Goal: Task Accomplishment & Management: Manage account settings

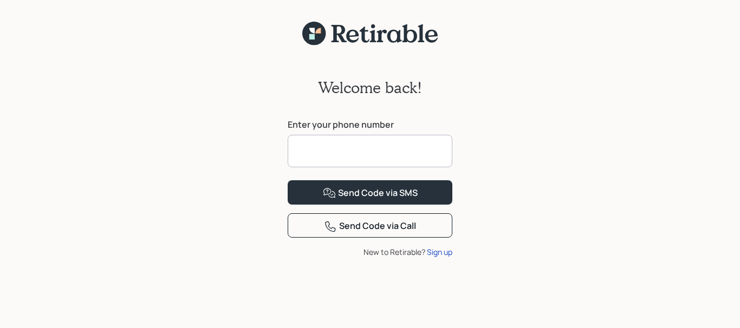
click at [404, 153] on input at bounding box center [369, 151] width 165 height 32
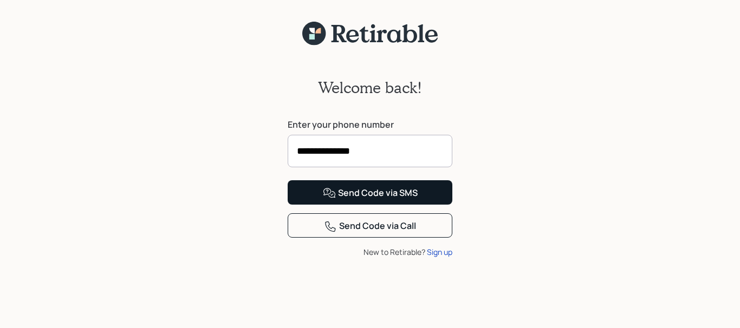
type input "**********"
click at [364, 200] on div "Send Code via SMS" at bounding box center [370, 193] width 95 height 13
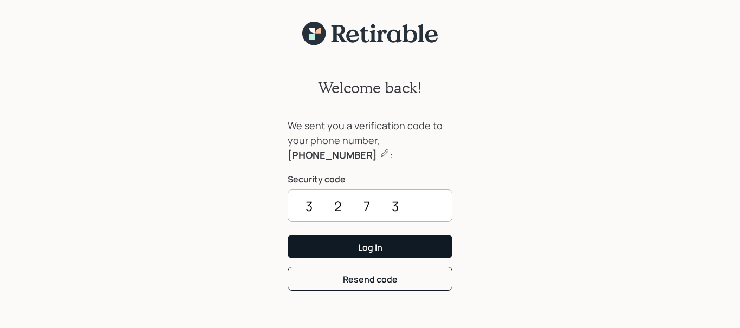
type input "3273"
click at [346, 250] on button "Log In" at bounding box center [369, 246] width 165 height 23
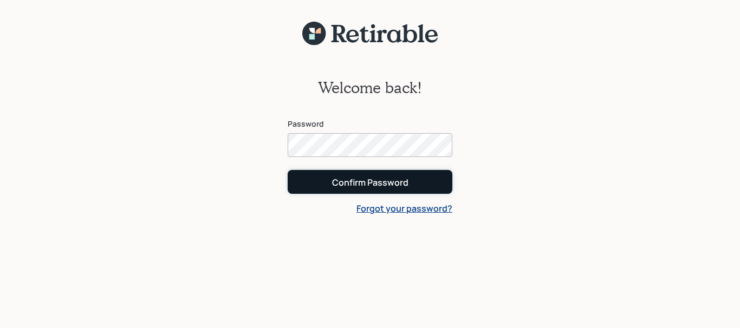
click at [356, 180] on div "Confirm Password" at bounding box center [370, 183] width 76 height 12
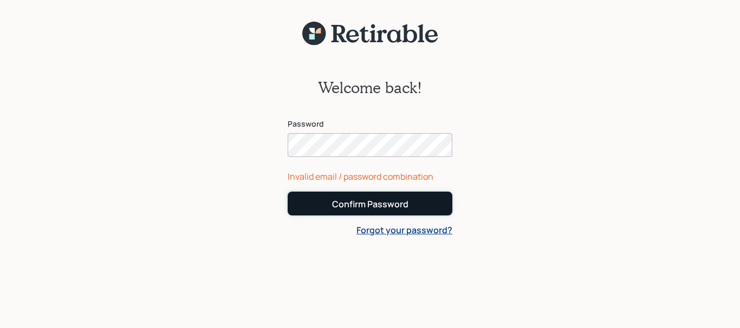
click at [358, 205] on div "Confirm Password" at bounding box center [370, 204] width 76 height 12
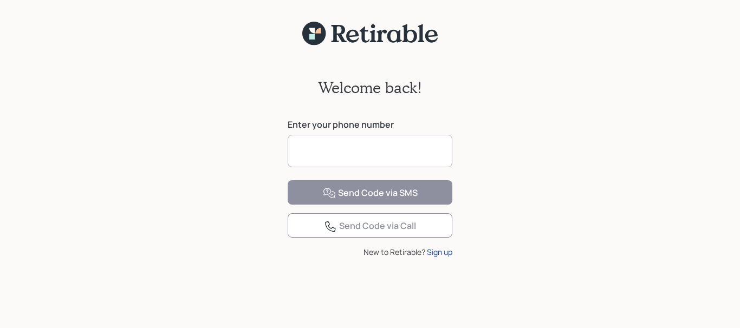
click at [332, 148] on input at bounding box center [369, 151] width 165 height 32
type input "**********"
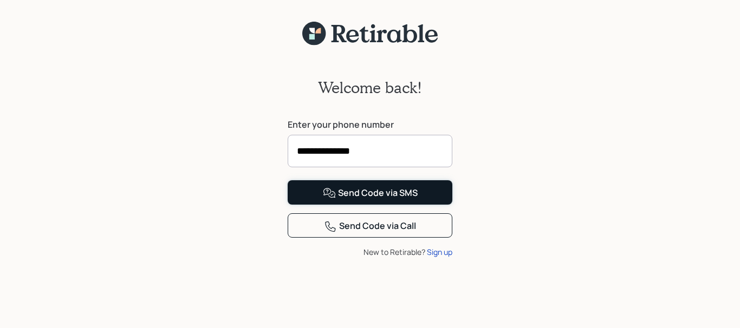
click at [361, 200] on div "Send Code via SMS" at bounding box center [370, 193] width 95 height 13
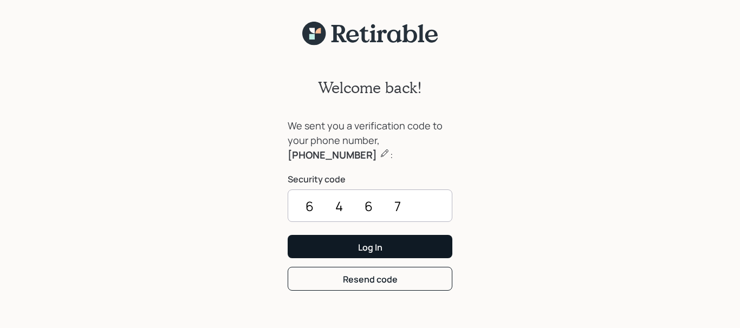
type input "6467"
click at [367, 247] on div "Log In" at bounding box center [370, 247] width 24 height 12
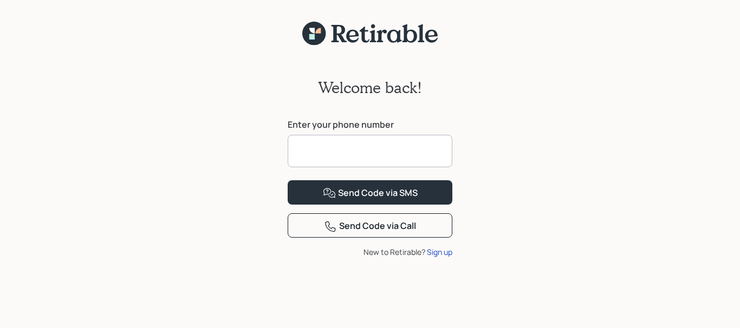
click at [323, 155] on input at bounding box center [369, 151] width 165 height 32
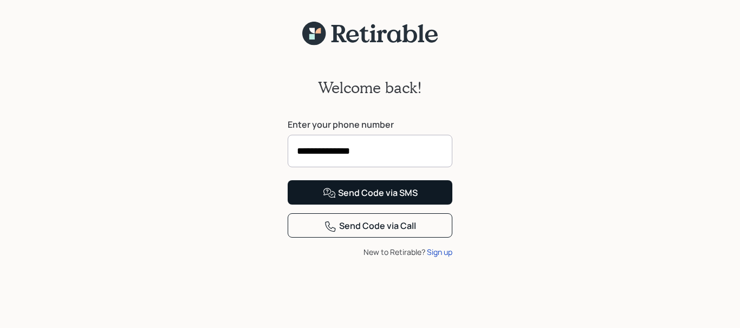
type input "**********"
click at [369, 200] on div "Send Code via SMS" at bounding box center [370, 193] width 95 height 13
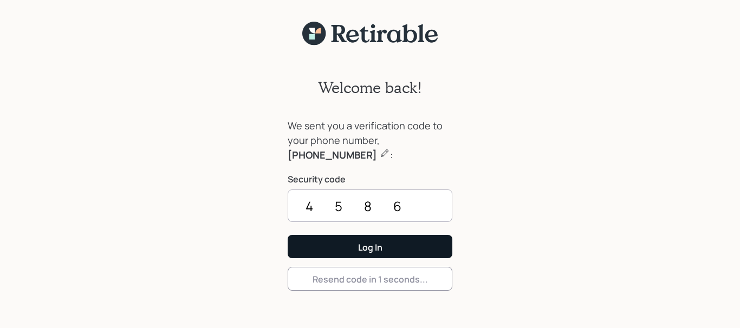
type input "4586"
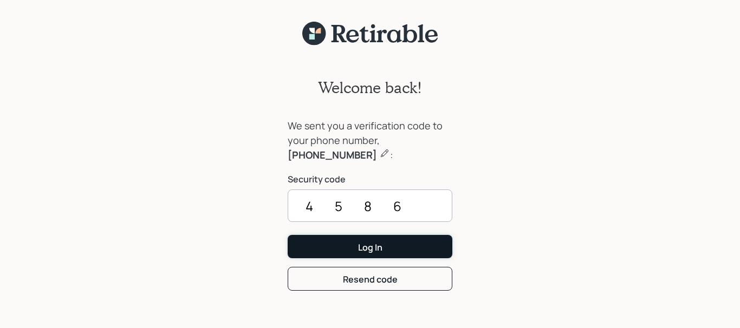
click at [328, 247] on button "Log In" at bounding box center [369, 246] width 165 height 23
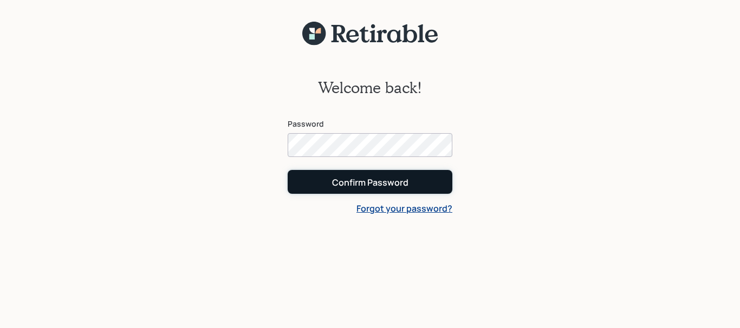
click at [381, 179] on div "Confirm Password" at bounding box center [370, 183] width 76 height 12
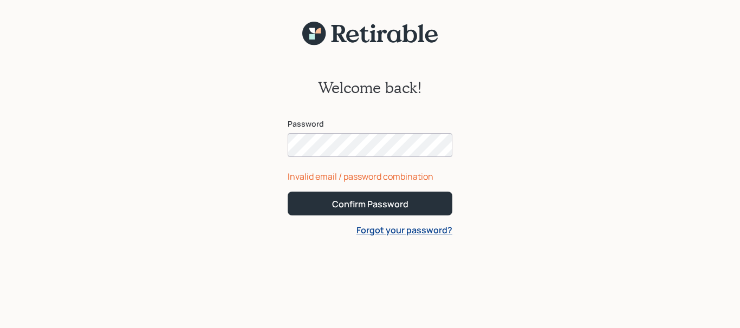
click at [397, 234] on link "Forgot your password?" at bounding box center [404, 230] width 96 height 12
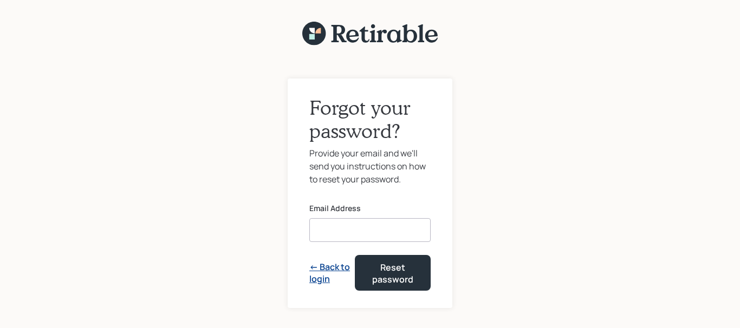
click at [342, 229] on input at bounding box center [369, 230] width 121 height 24
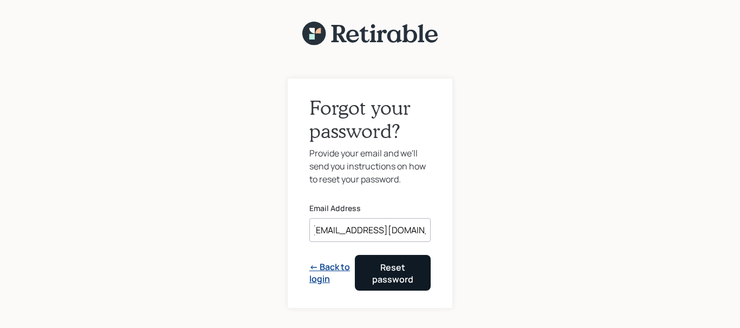
type input "[EMAIL_ADDRESS][DOMAIN_NAME]"
click at [374, 271] on div "Reset password" at bounding box center [392, 274] width 49 height 24
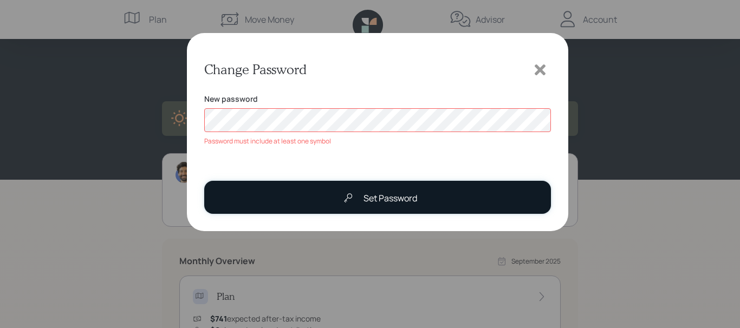
click at [352, 198] on icon at bounding box center [348, 198] width 11 height 11
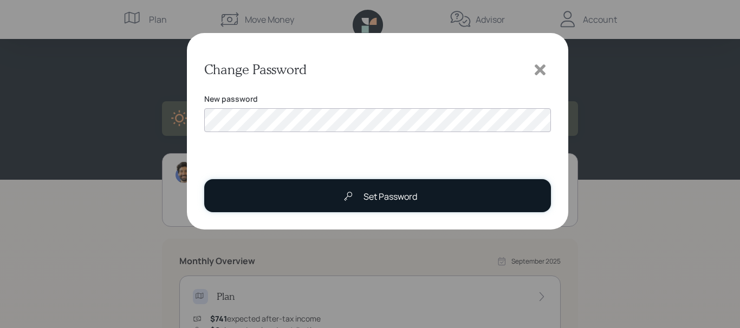
click at [383, 195] on div "Set Password" at bounding box center [390, 196] width 54 height 13
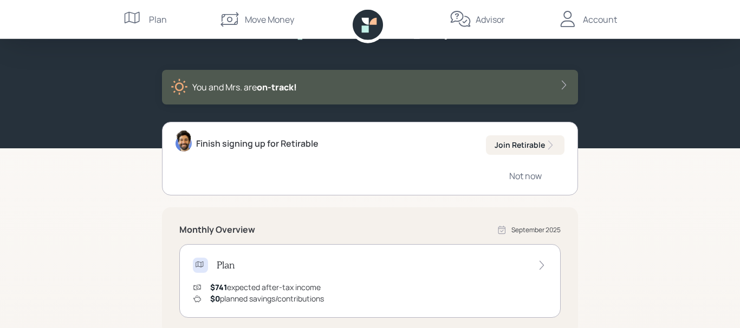
scroll to position [55, 0]
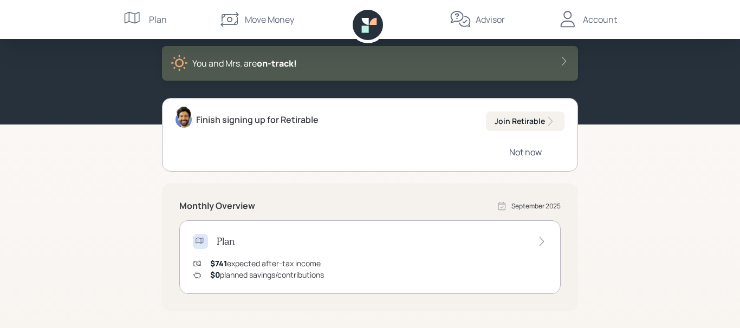
click at [531, 151] on div "Not now" at bounding box center [525, 152] width 32 height 12
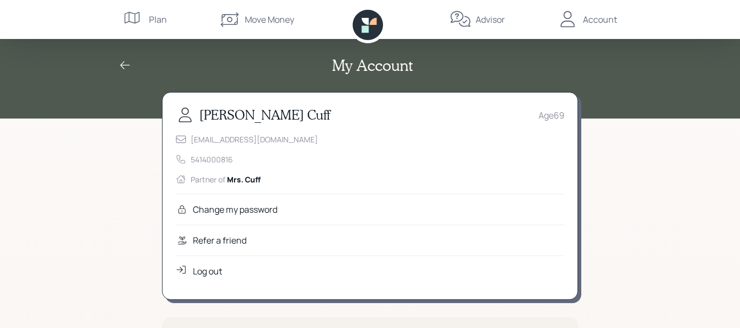
click at [495, 18] on div "Advisor" at bounding box center [489, 19] width 29 height 13
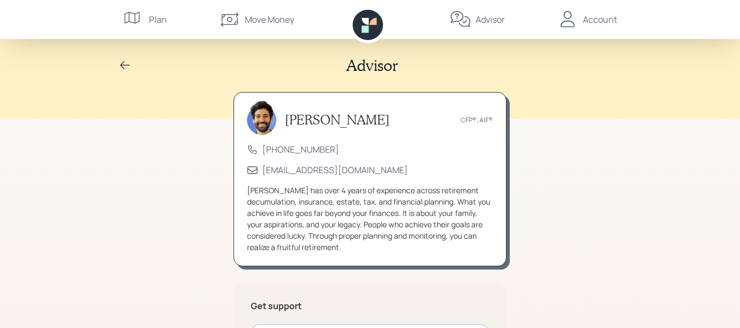
click at [152, 17] on div "Plan" at bounding box center [158, 19] width 18 height 13
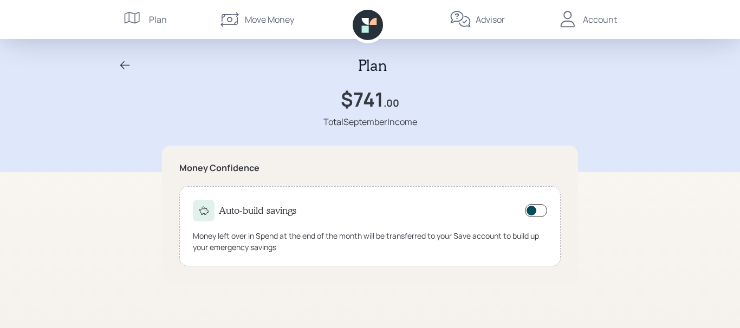
click at [582, 18] on div "Account" at bounding box center [587, 19] width 60 height 39
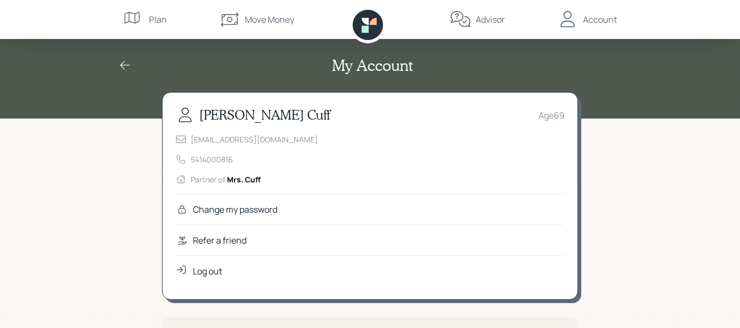
click at [206, 271] on div "Log out" at bounding box center [207, 271] width 29 height 13
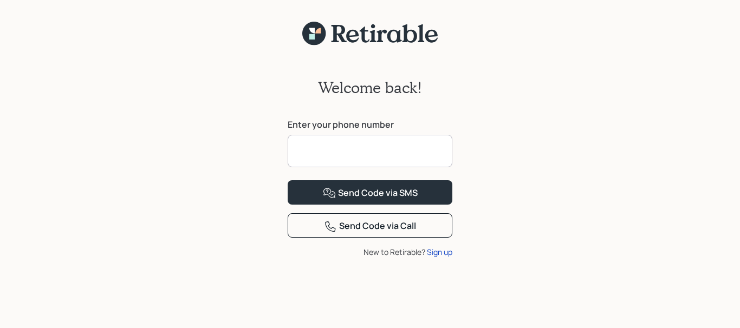
click at [356, 148] on input at bounding box center [369, 151] width 165 height 32
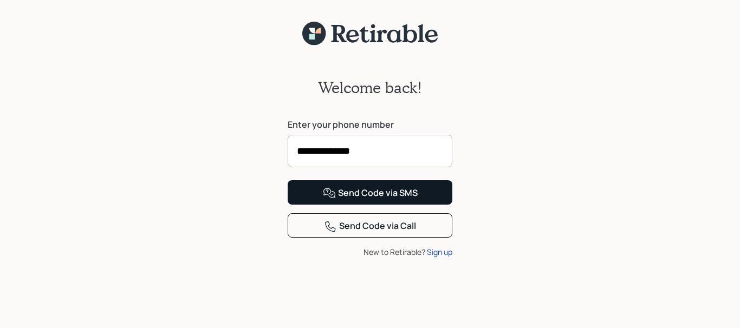
type input "**********"
click at [362, 200] on div "Send Code via SMS" at bounding box center [370, 193] width 95 height 13
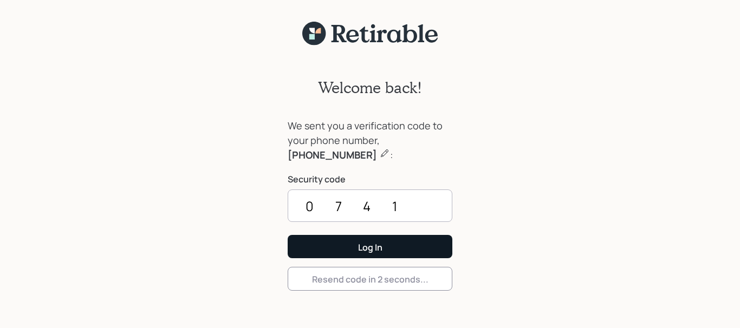
type input "0741"
click at [358, 240] on button "Log In" at bounding box center [369, 246] width 165 height 23
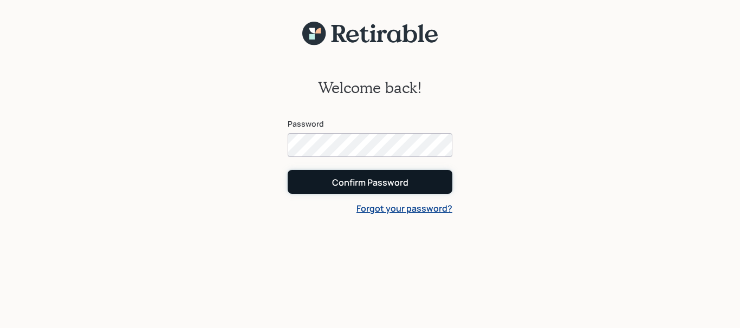
click at [362, 179] on div "Confirm Password" at bounding box center [370, 183] width 76 height 12
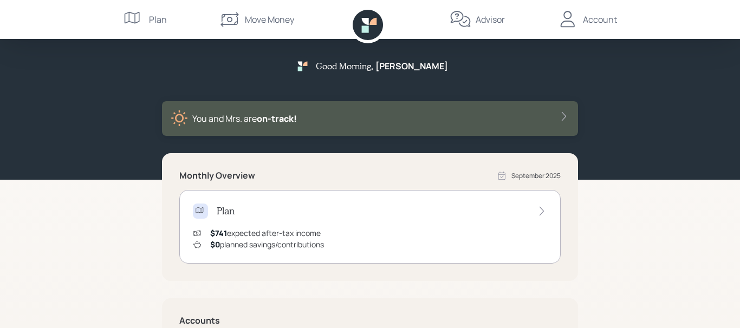
click at [229, 213] on h4 "Plan" at bounding box center [226, 211] width 18 height 12
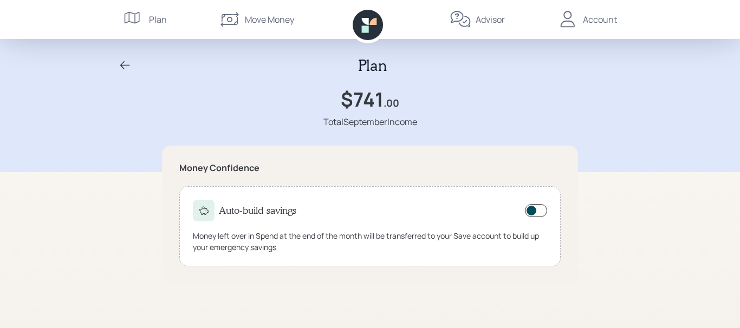
click at [565, 23] on icon at bounding box center [568, 20] width 22 height 22
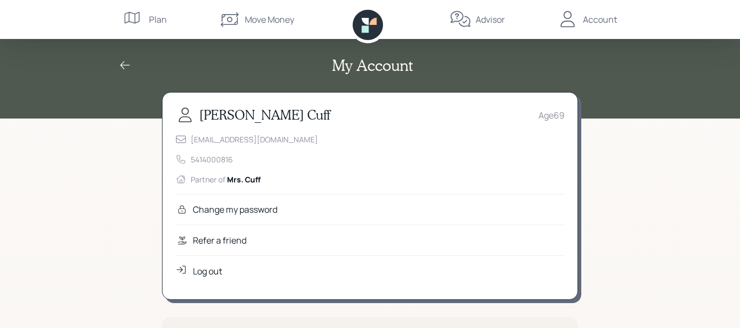
click at [216, 270] on div "Log out" at bounding box center [207, 271] width 29 height 13
